Goal: Task Accomplishment & Management: Manage account settings

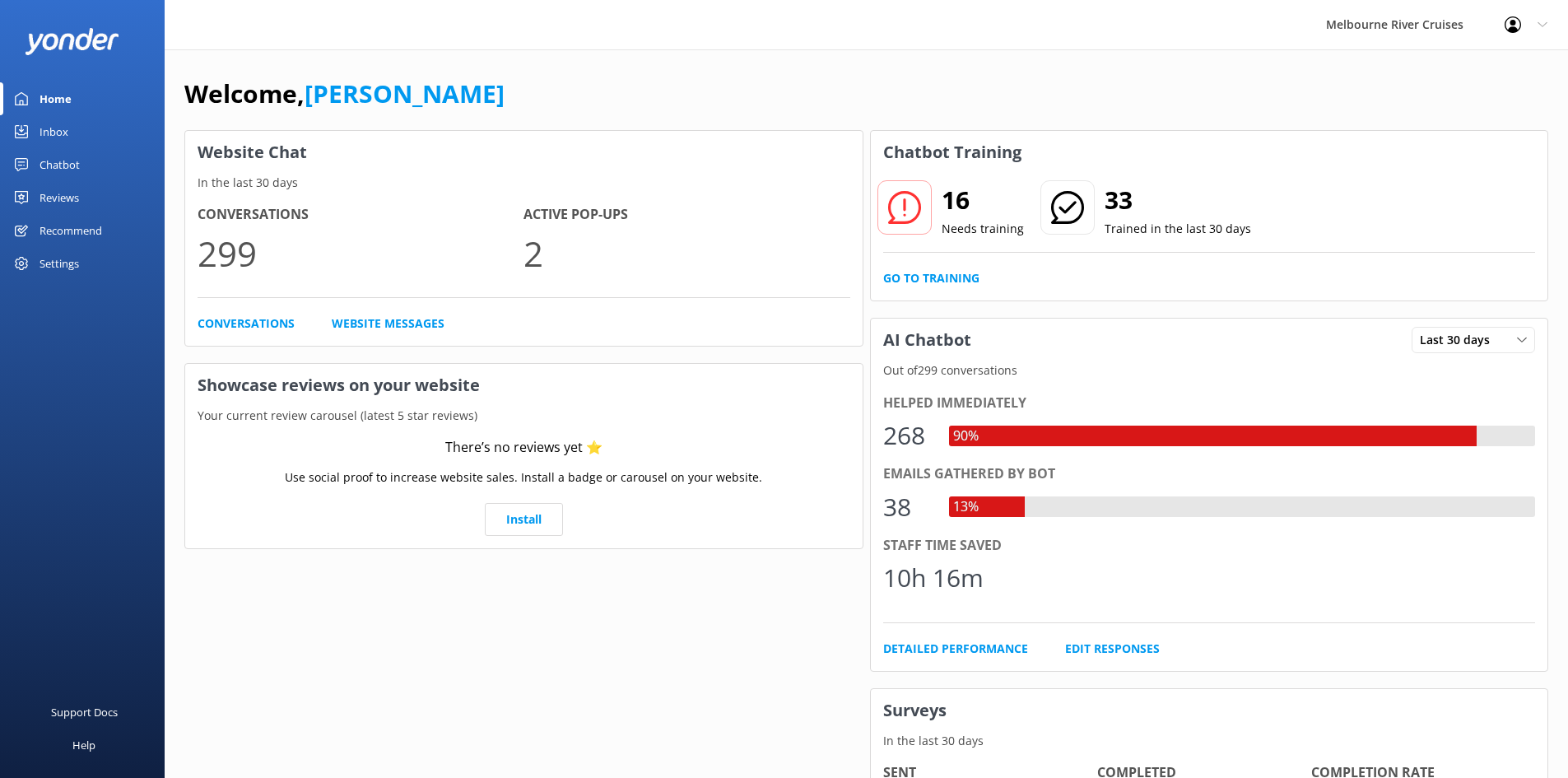
click at [54, 133] on div "Inbox" at bounding box center [53, 132] width 28 height 33
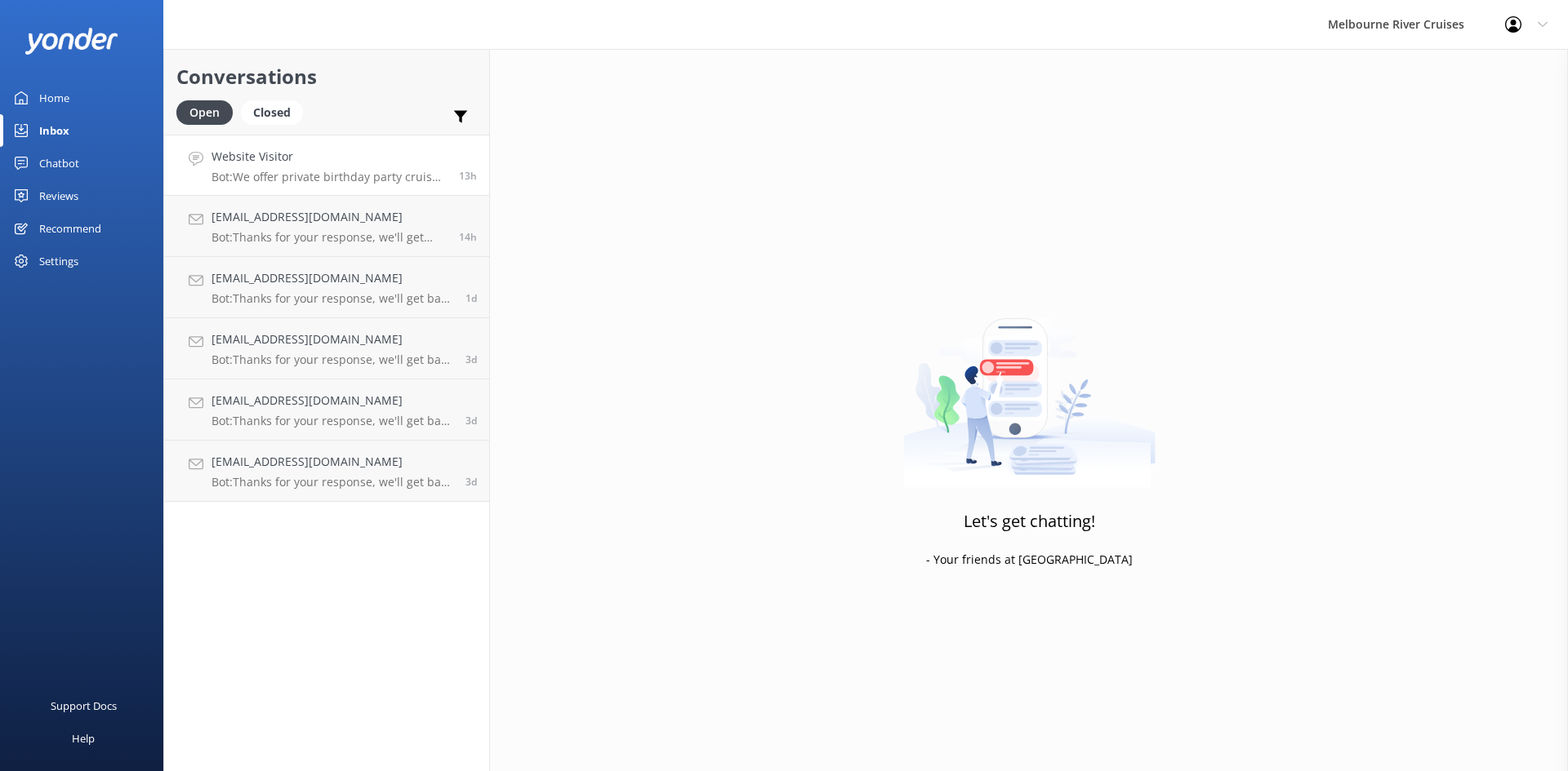
click at [298, 165] on h4 "Website Visitor" at bounding box center [329, 157] width 235 height 18
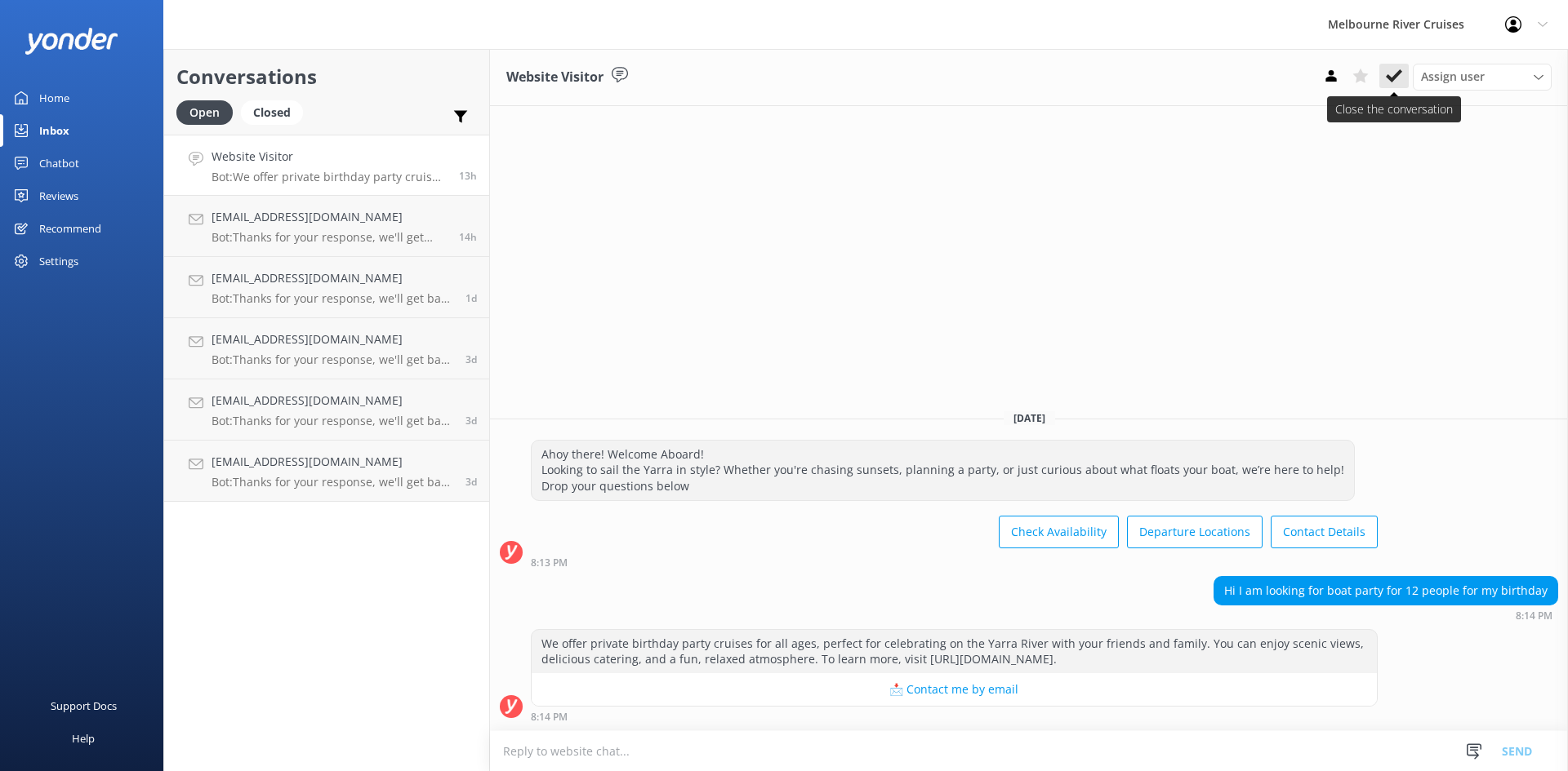
click at [1393, 74] on icon at bounding box center [1394, 76] width 17 height 17
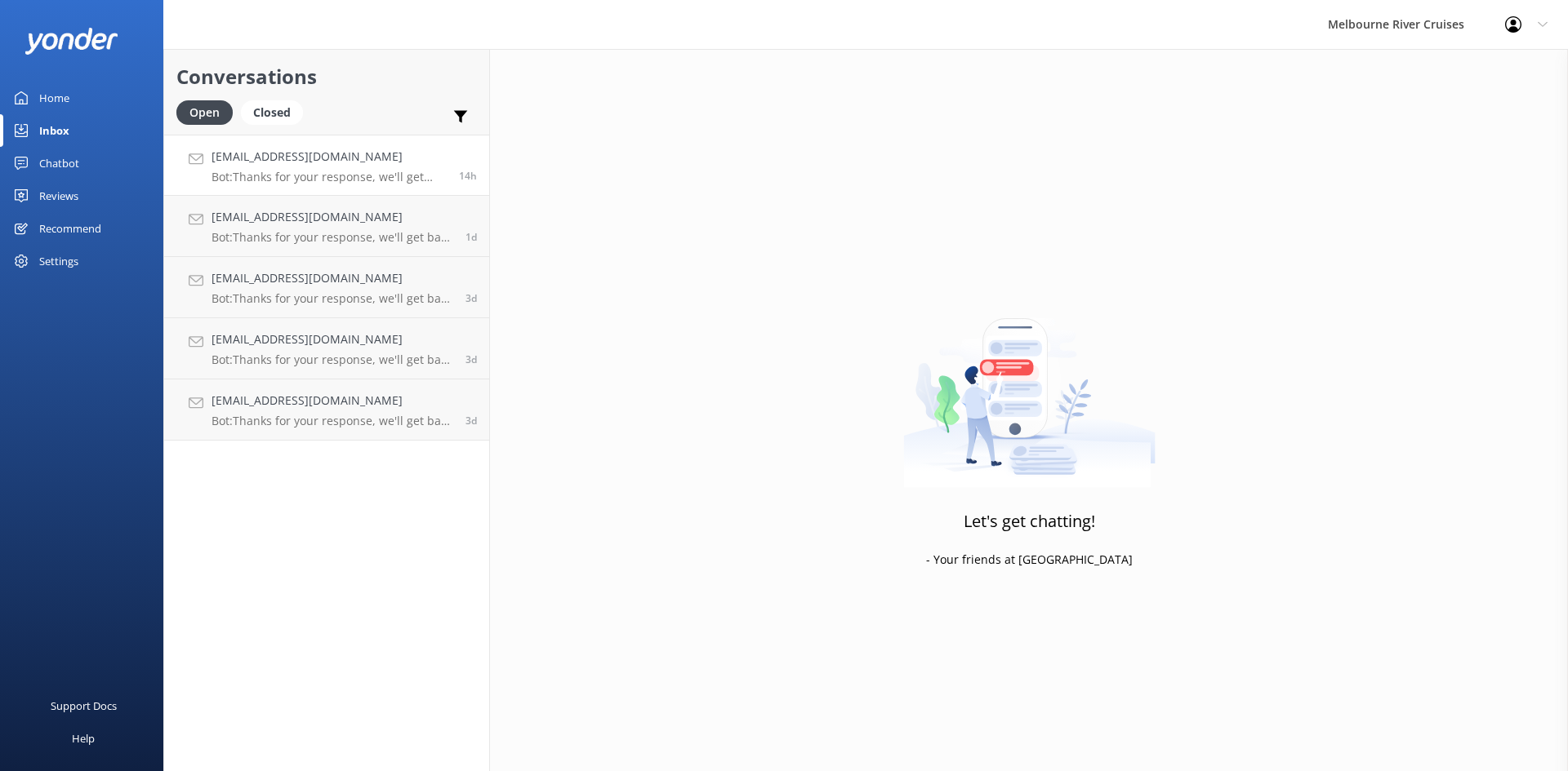
click at [294, 151] on h4 "[EMAIL_ADDRESS][DOMAIN_NAME]" at bounding box center [329, 157] width 235 height 18
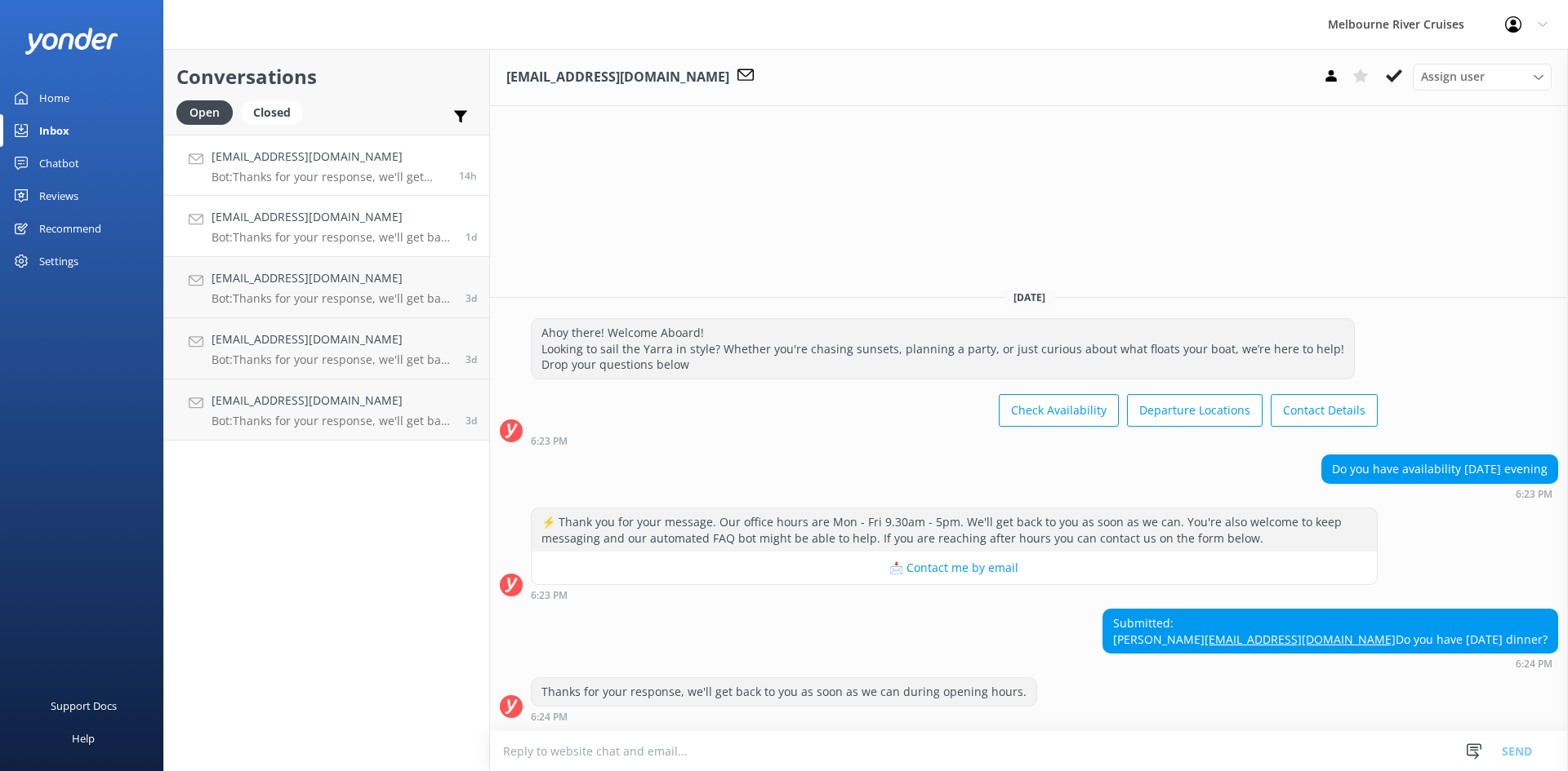
click at [293, 213] on h4 "[EMAIL_ADDRESS][DOMAIN_NAME]" at bounding box center [332, 217] width 241 height 18
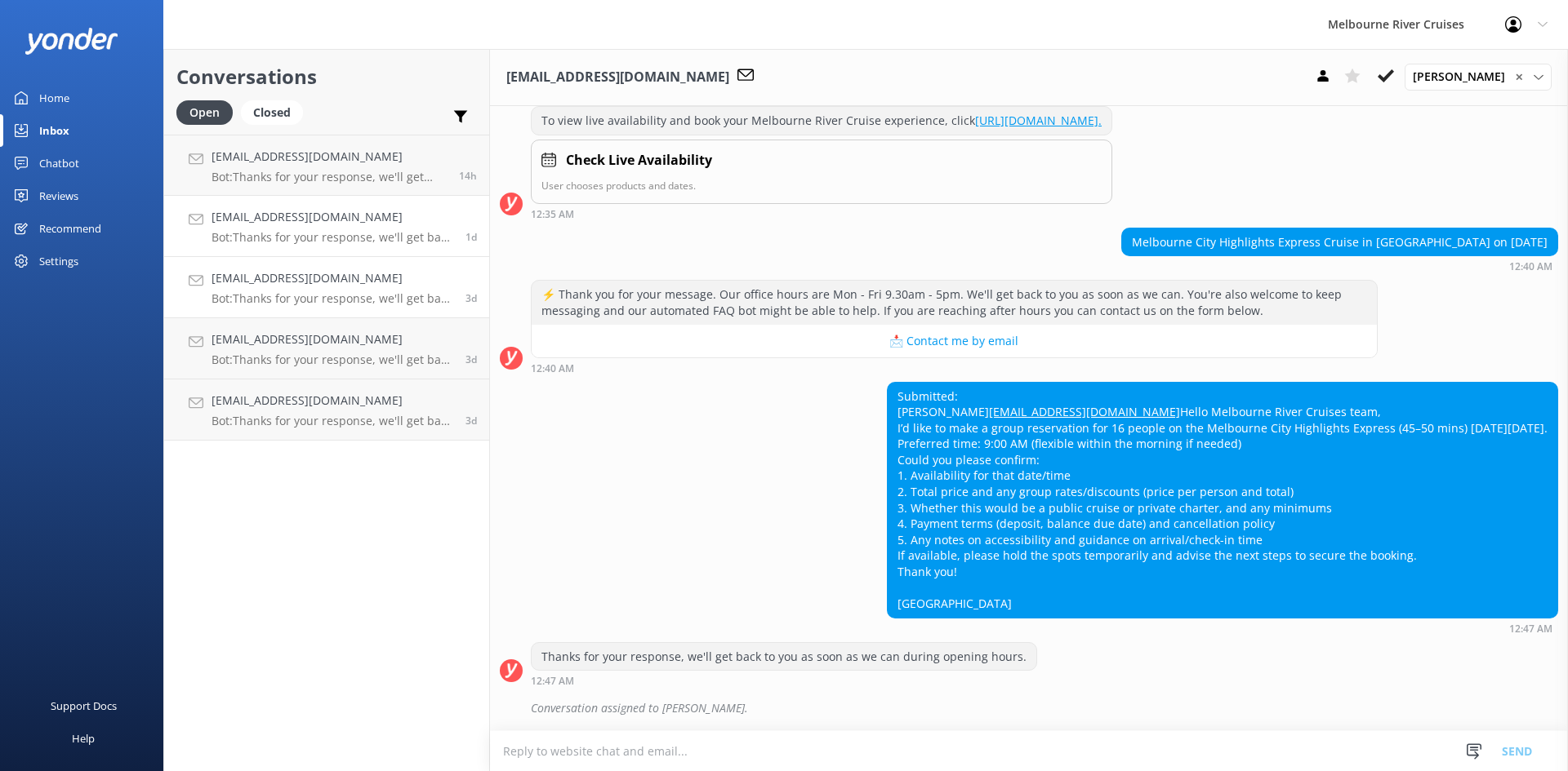
scroll to position [296, 0]
click at [304, 290] on div "[EMAIL_ADDRESS][DOMAIN_NAME] Bot: Thanks for your response, we'll get back to y…" at bounding box center [332, 287] width 241 height 36
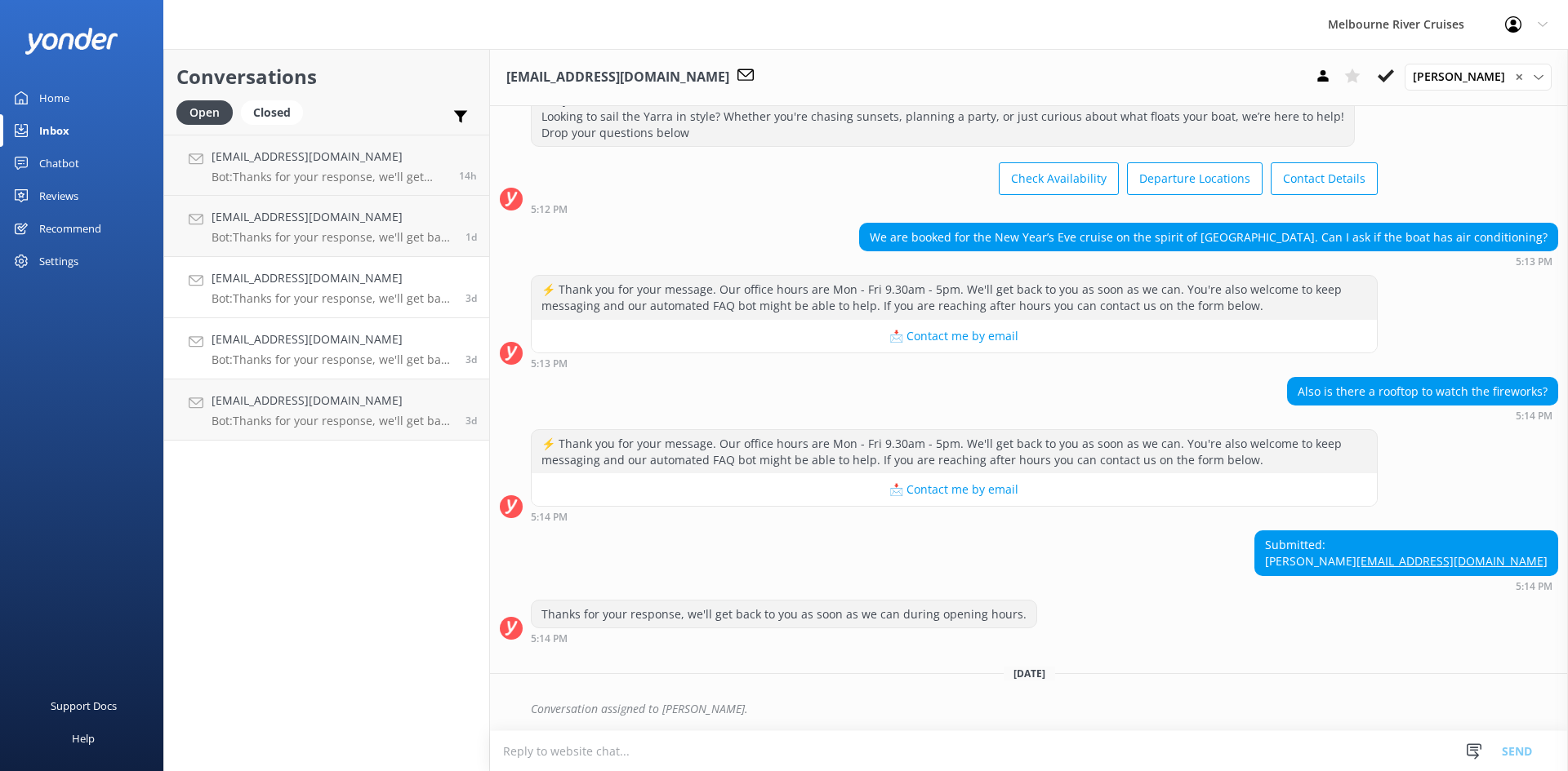
scroll to position [79, 0]
click at [314, 351] on div "[EMAIL_ADDRESS][DOMAIN_NAME] Bot: Thanks for your response, we'll get back to y…" at bounding box center [332, 348] width 241 height 36
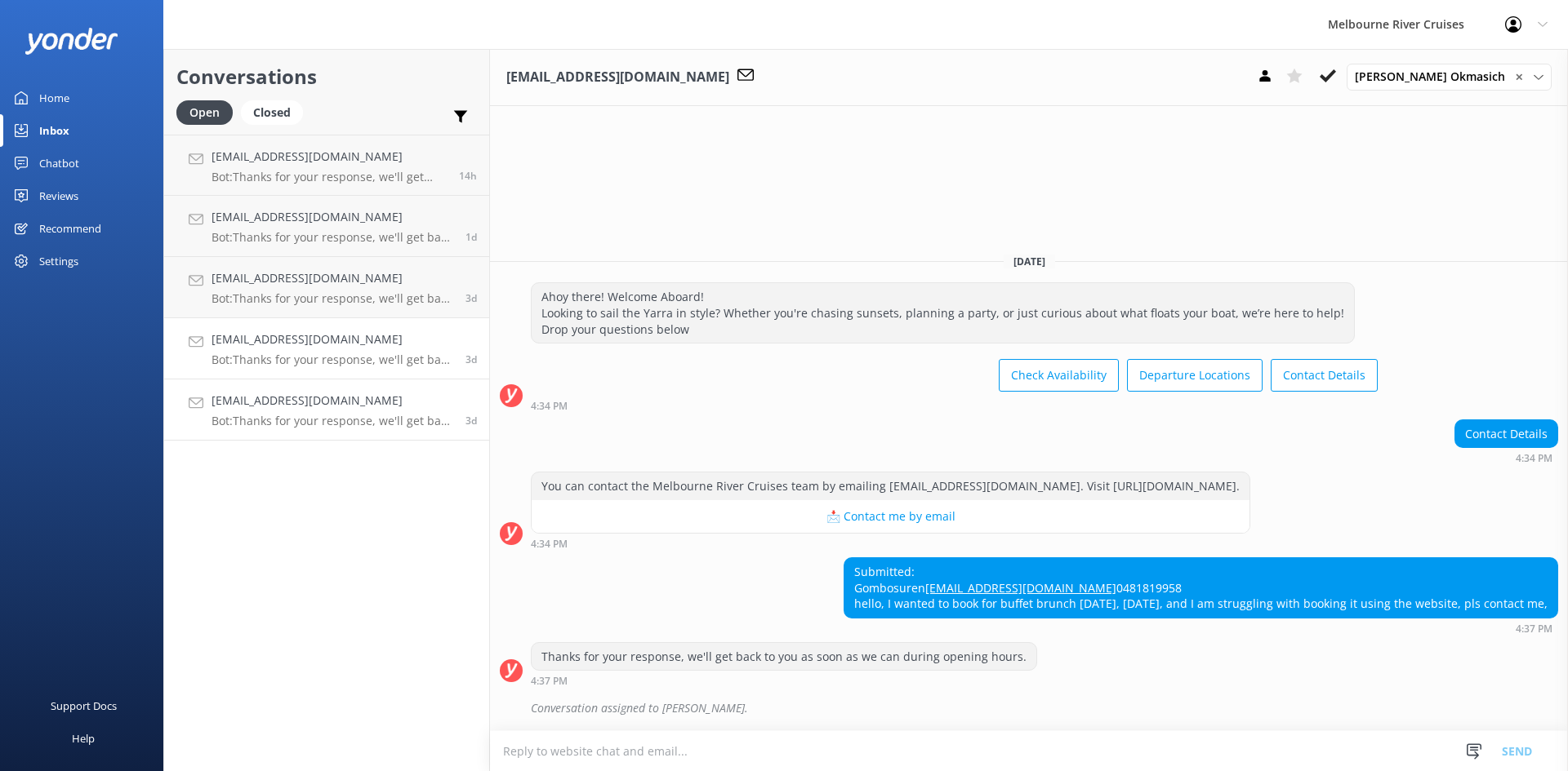
click at [298, 408] on h4 "[EMAIL_ADDRESS][DOMAIN_NAME]" at bounding box center [332, 401] width 241 height 18
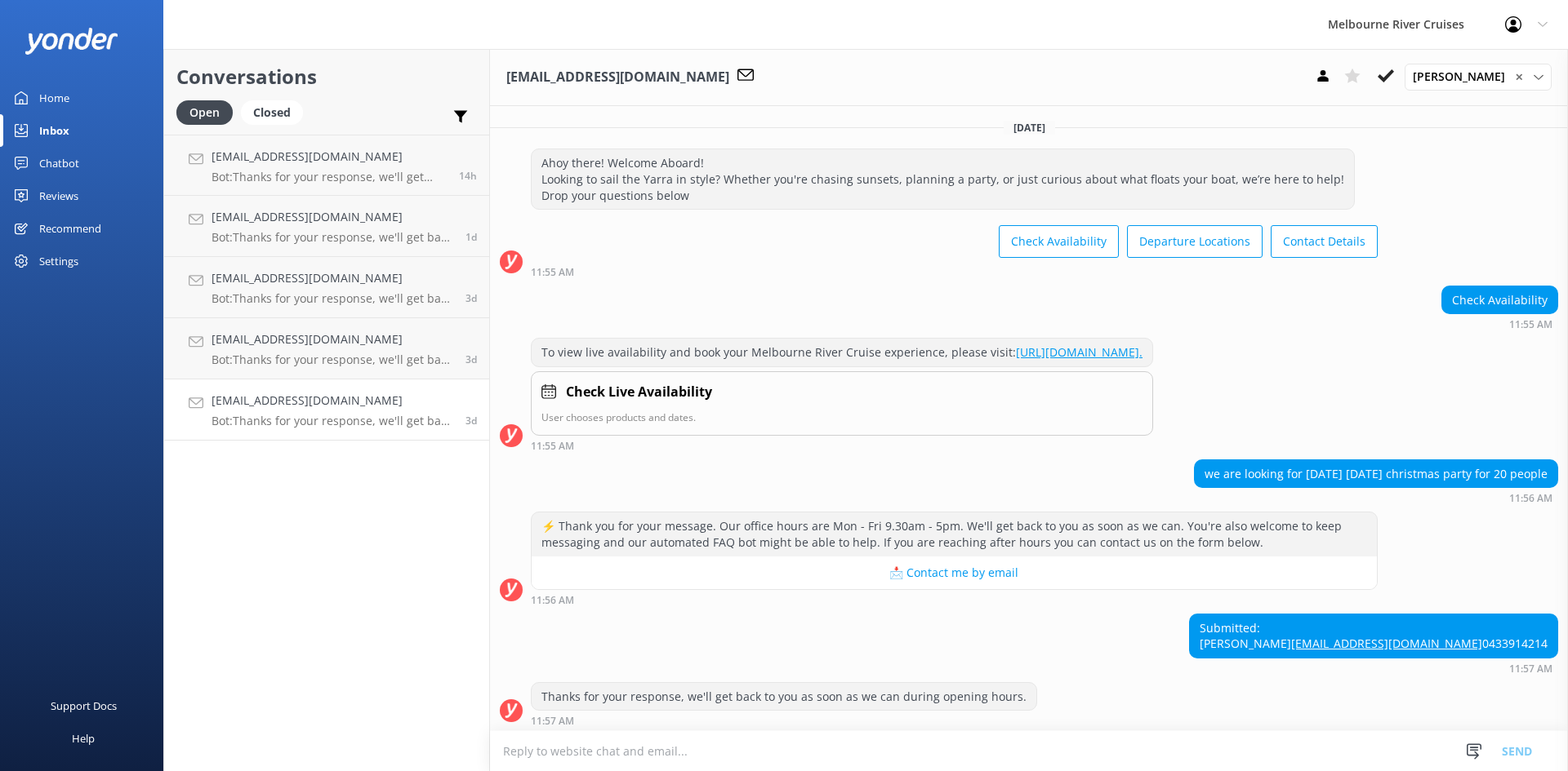
scroll to position [88, 0]
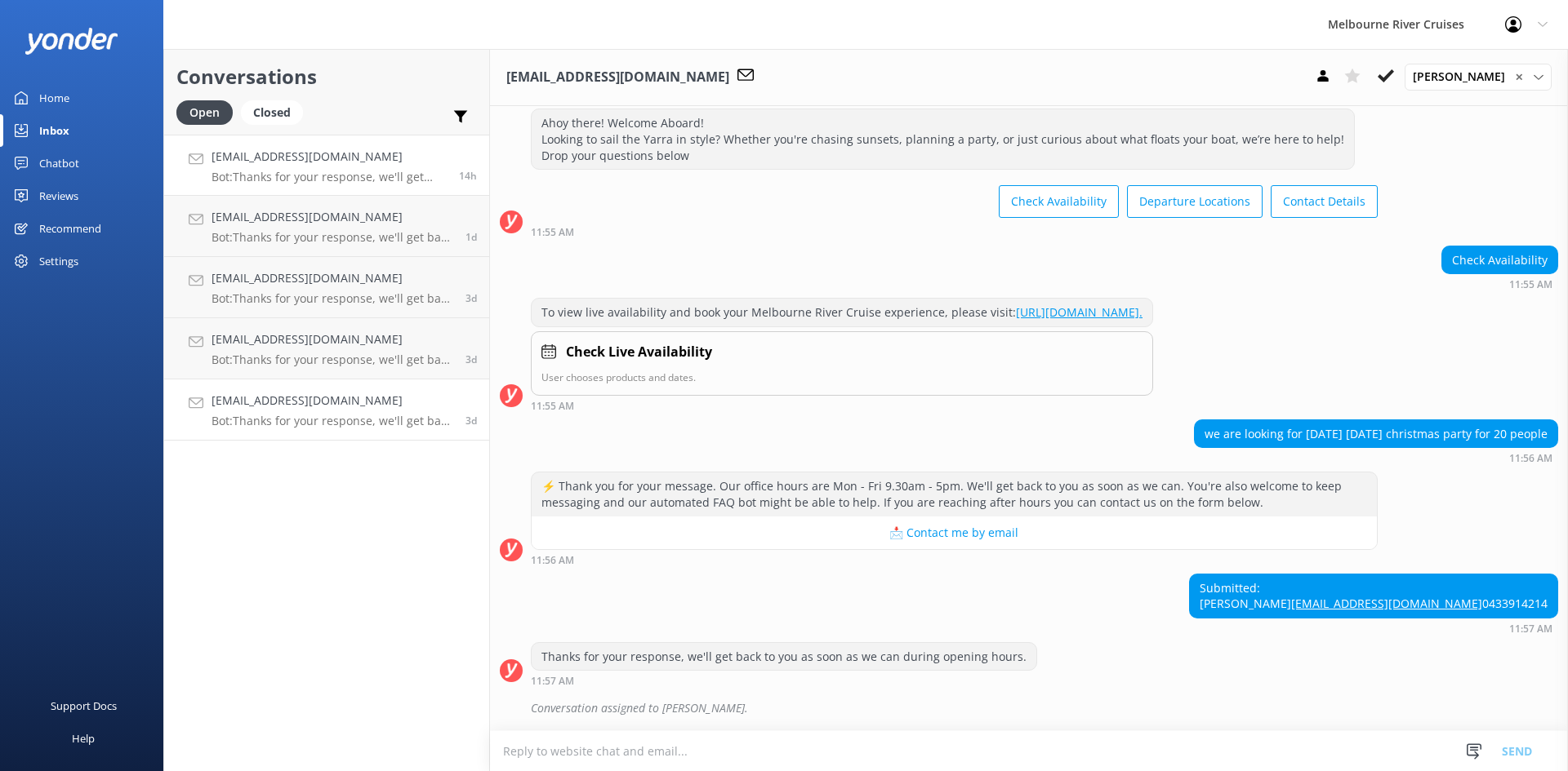
click at [313, 171] on p "Bot: Thanks for your response, we'll get back to you as soon as we can during o…" at bounding box center [329, 177] width 235 height 15
